Goal: Transaction & Acquisition: Purchase product/service

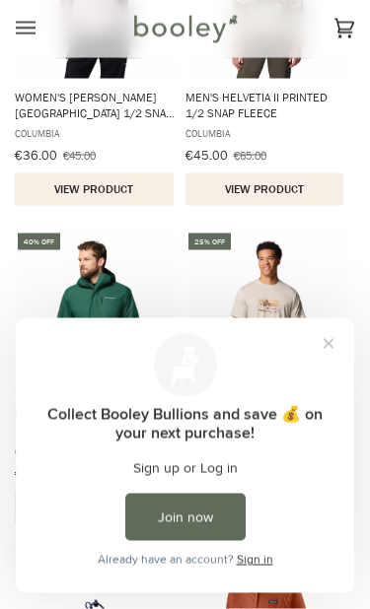
click at [333, 343] on button "Close prompt" at bounding box center [327, 342] width 35 height 35
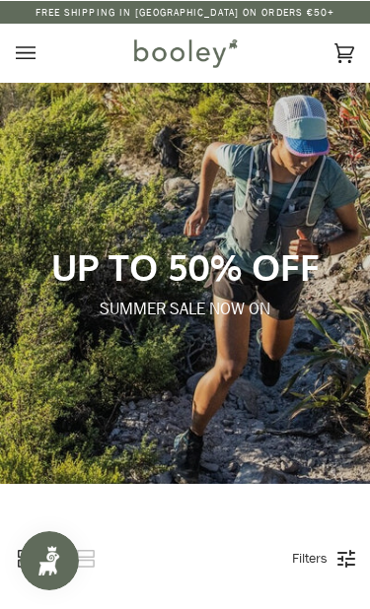
click at [227, 317] on p "SUMMER SALE NOW ON" at bounding box center [185, 308] width 307 height 23
click at [228, 279] on p "UP TO 50% OFF" at bounding box center [185, 265] width 307 height 45
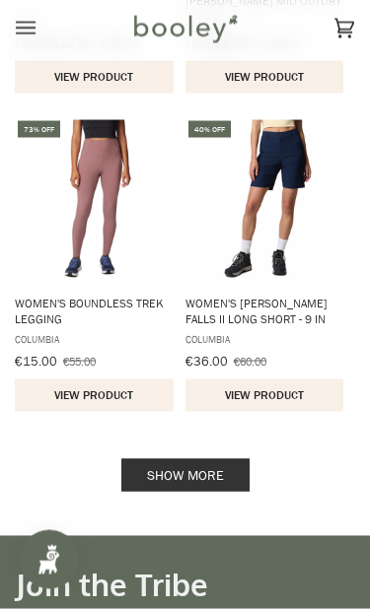
click at [215, 477] on link "Show more" at bounding box center [185, 475] width 128 height 33
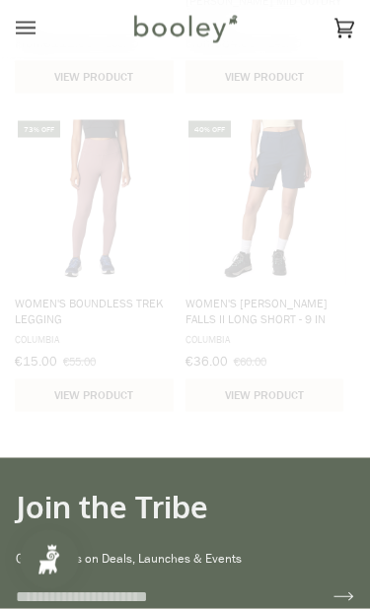
scroll to position [3388, 0]
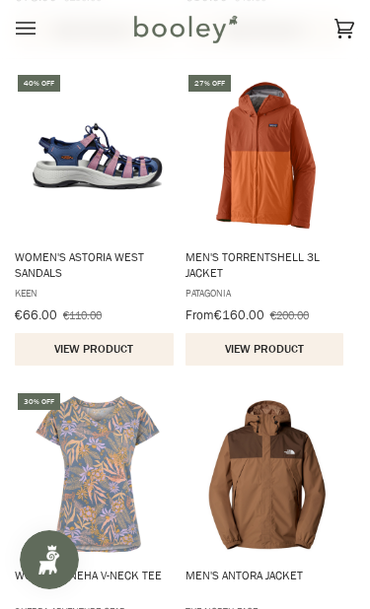
scroll to position [1509, 0]
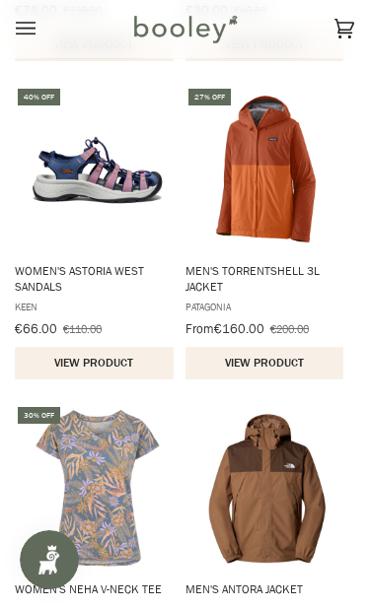
click at [34, 36] on icon "Open menu" at bounding box center [26, 29] width 20 height 30
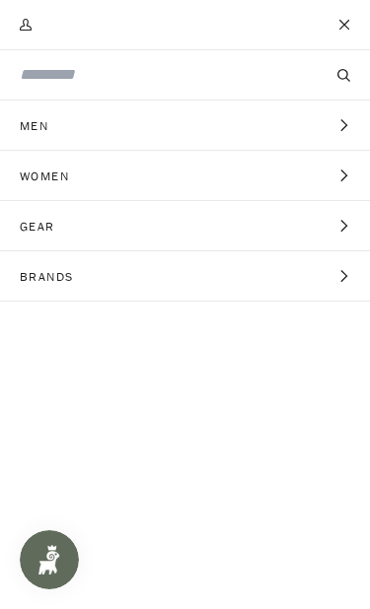
click at [349, 230] on icon "Main menu" at bounding box center [343, 226] width 13 height 13
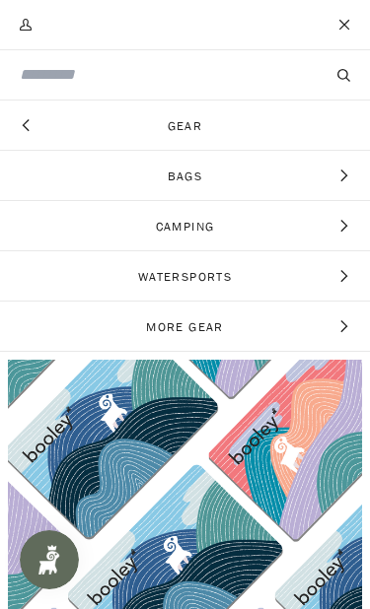
click at [29, 124] on icon "Main menu" at bounding box center [26, 125] width 13 height 13
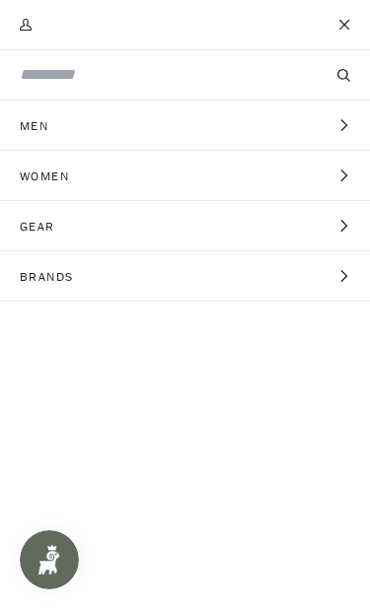
click at [357, 127] on button "Men Expand menu" at bounding box center [185, 126] width 370 height 50
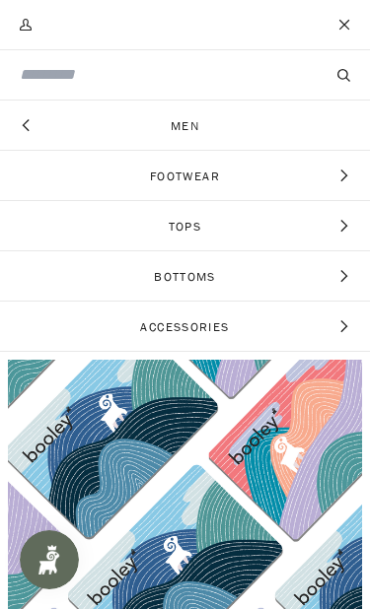
click at [354, 171] on span "Footwear" at bounding box center [185, 175] width 370 height 49
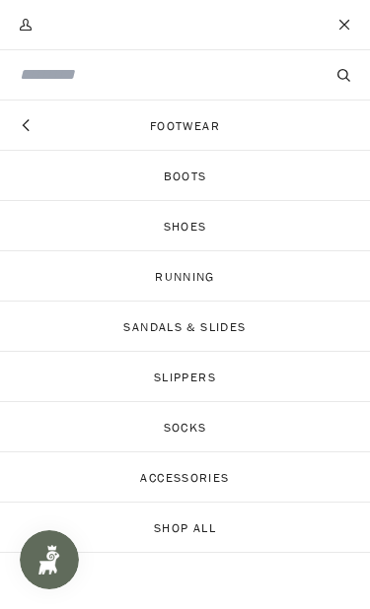
click at [226, 278] on link "Running" at bounding box center [185, 275] width 370 height 49
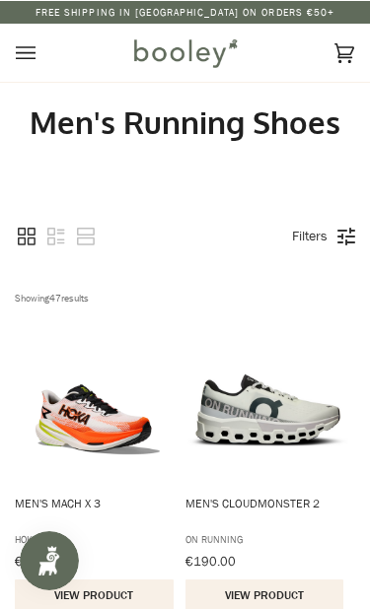
click at [239, 61] on img at bounding box center [184, 52] width 112 height 37
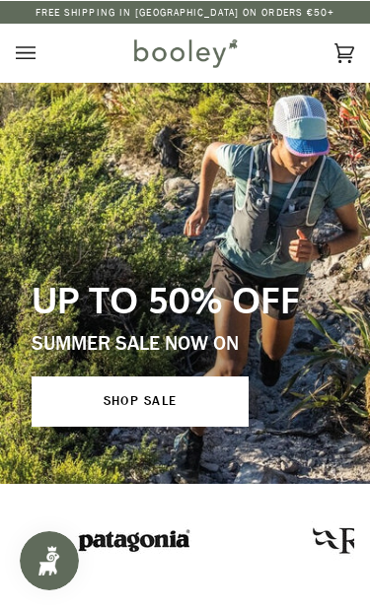
click at [36, 57] on button "Open menu" at bounding box center [45, 52] width 59 height 58
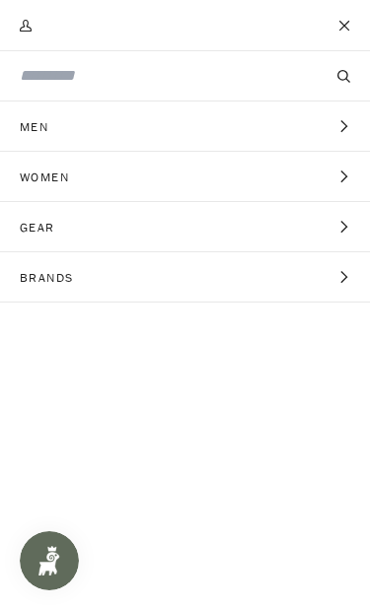
click at [355, 127] on button "Men Expand menu" at bounding box center [185, 126] width 370 height 50
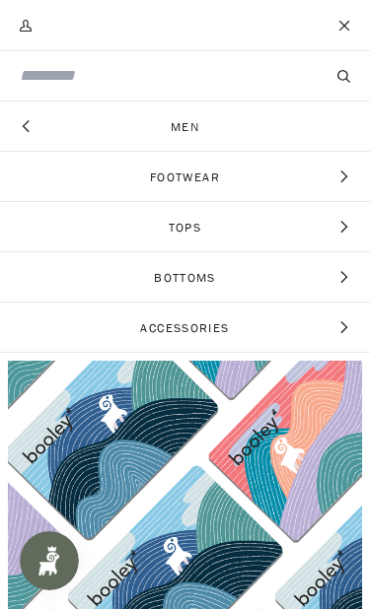
click at [346, 175] on icon "Main menu" at bounding box center [343, 176] width 13 height 13
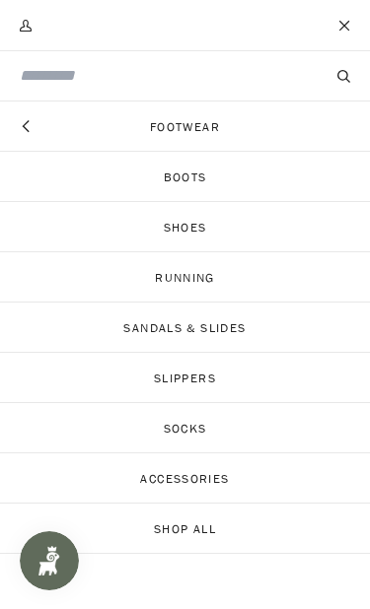
click at [246, 280] on link "Running" at bounding box center [185, 275] width 370 height 49
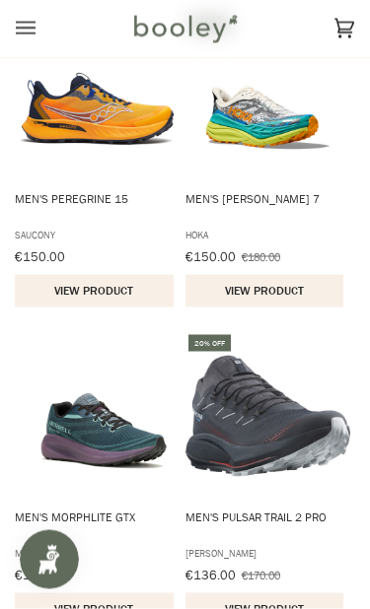
scroll to position [2215, 0]
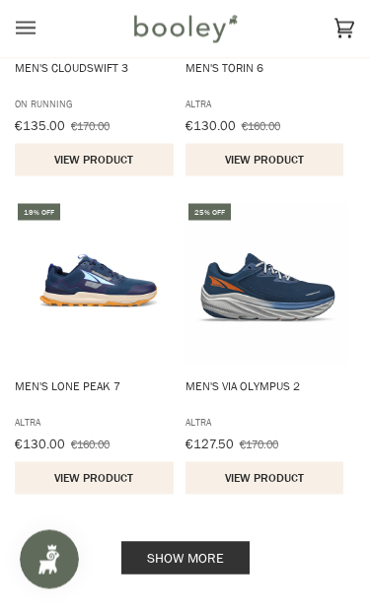
click at [198, 562] on link "Show more" at bounding box center [185, 558] width 128 height 33
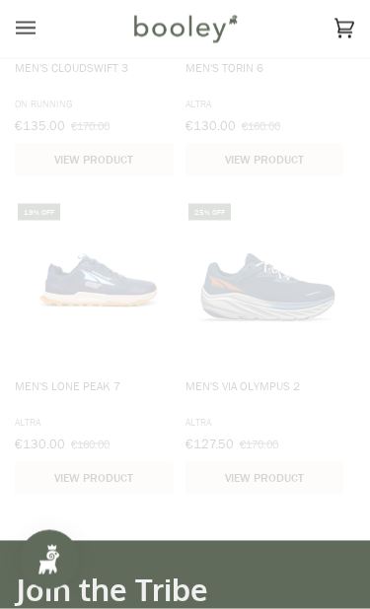
scroll to position [2982, 0]
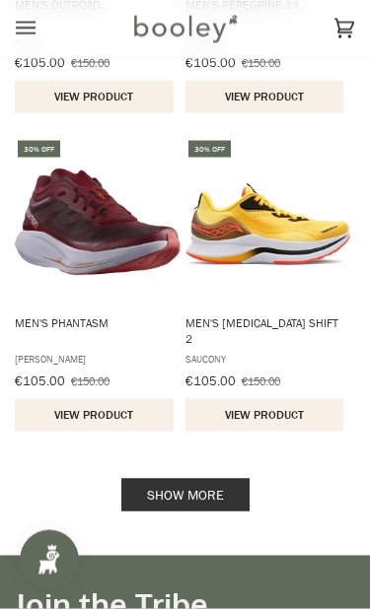
scroll to position [6229, 0]
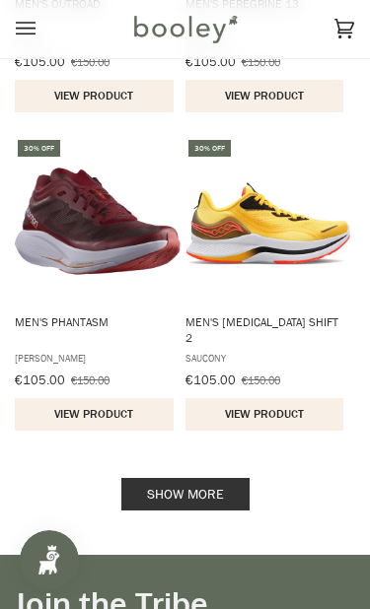
click at [219, 498] on link "Show more" at bounding box center [185, 494] width 128 height 33
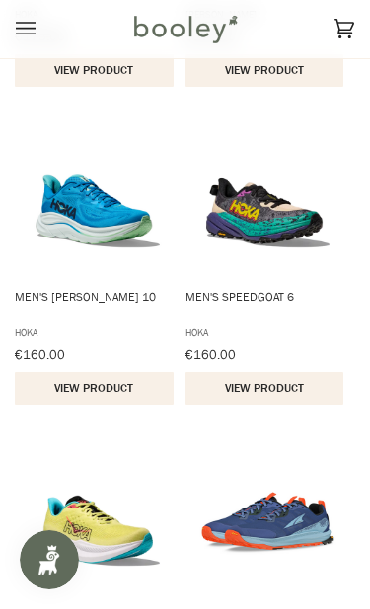
scroll to position [1464, 0]
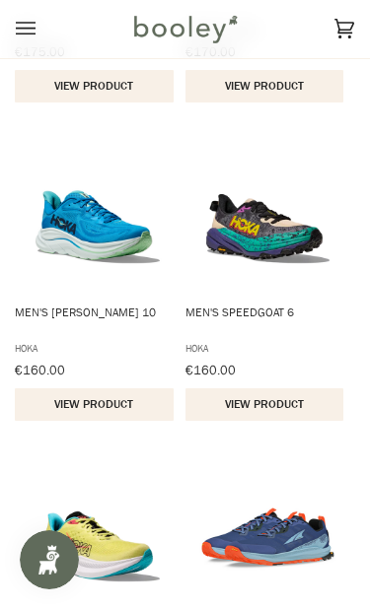
click at [287, 253] on img "Men's Speedgoat 6" at bounding box center [268, 212] width 166 height 166
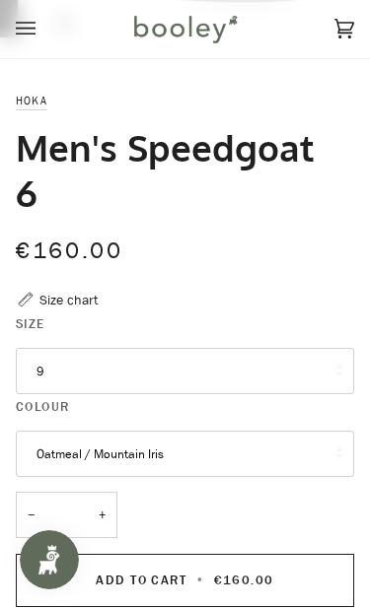
scroll to position [390, 0]
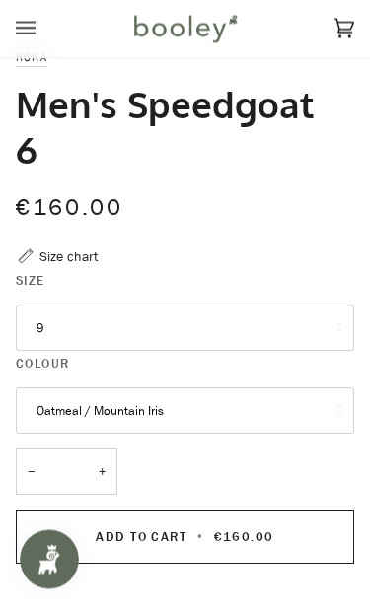
click at [310, 334] on button "9" at bounding box center [185, 329] width 338 height 46
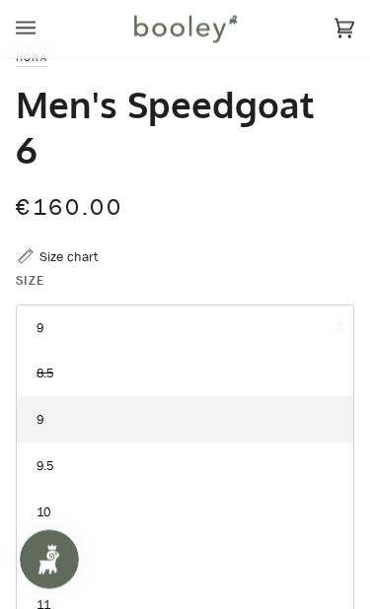
scroll to position [391, 0]
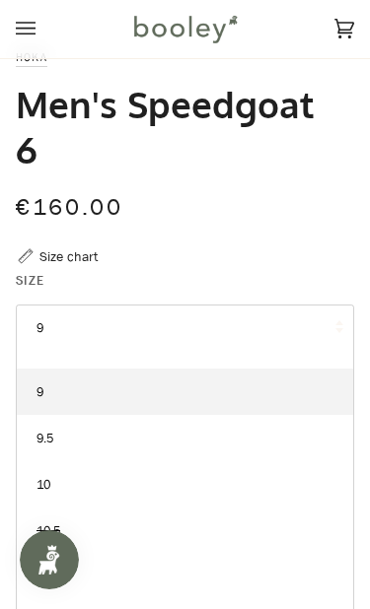
click at [308, 228] on div "€160.00 Sale • Save" at bounding box center [185, 217] width 338 height 58
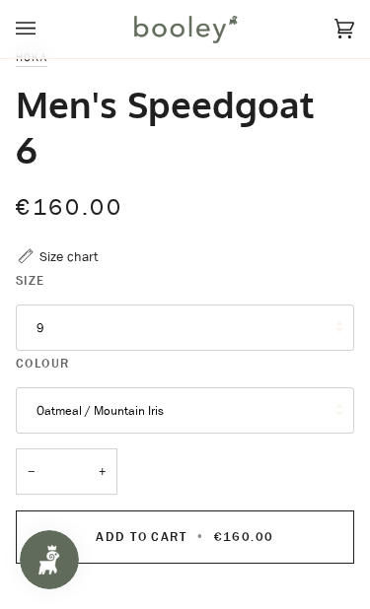
scroll to position [27, 0]
click at [247, 411] on button "Oatmeal / Mountain Iris" at bounding box center [185, 410] width 338 height 46
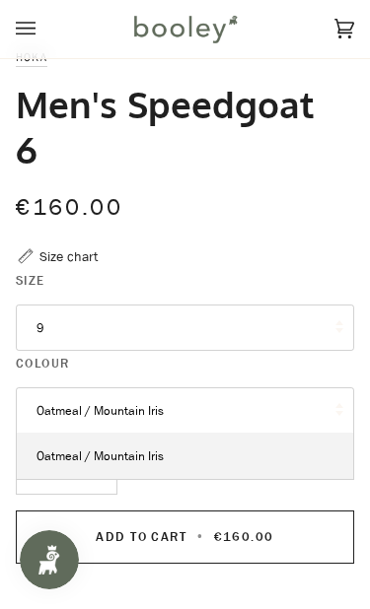
click at [339, 227] on div "€160.00 Sale • Save" at bounding box center [185, 217] width 338 height 58
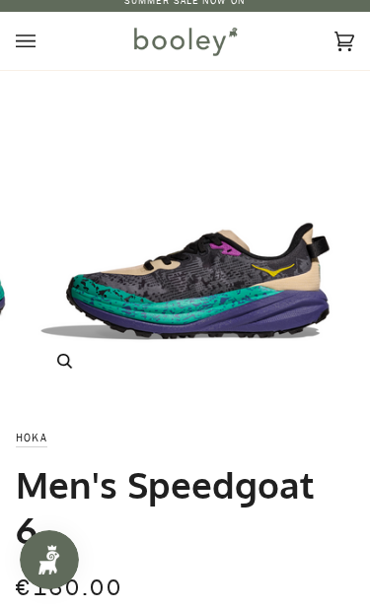
scroll to position [0, 0]
